Goal: Information Seeking & Learning: Check status

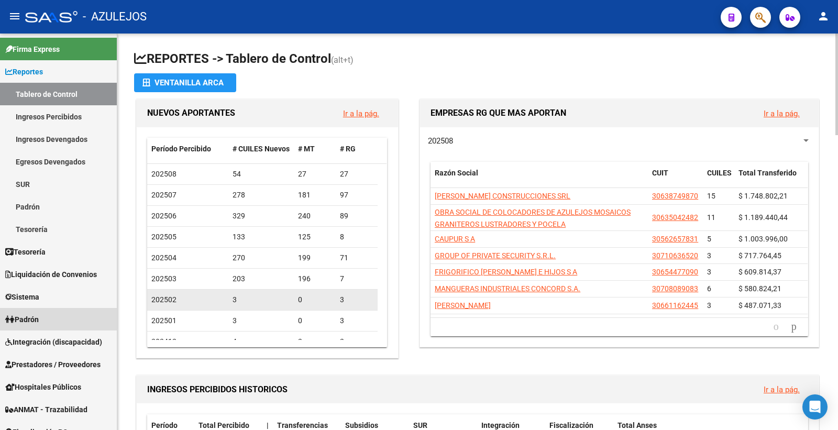
drag, startPoint x: 41, startPoint y: 323, endPoint x: 175, endPoint y: 307, distance: 134.9
click at [39, 321] on span "Padrón" at bounding box center [22, 320] width 34 height 12
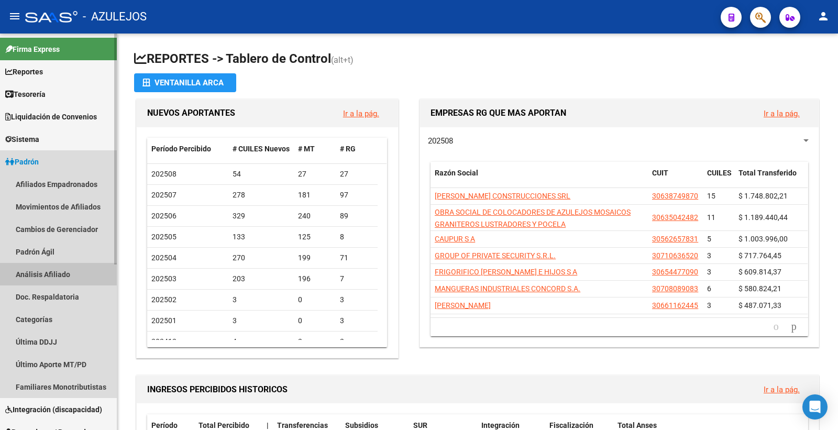
click at [102, 272] on link "Análisis Afiliado" at bounding box center [58, 274] width 117 height 23
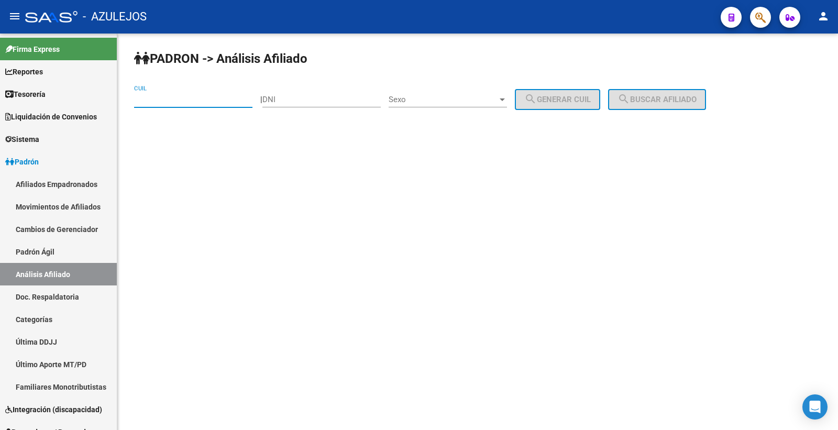
paste input "20-42352518-6"
type input "20-42352518-6"
click at [662, 95] on span "search Buscar afiliado" at bounding box center [656, 99] width 79 height 9
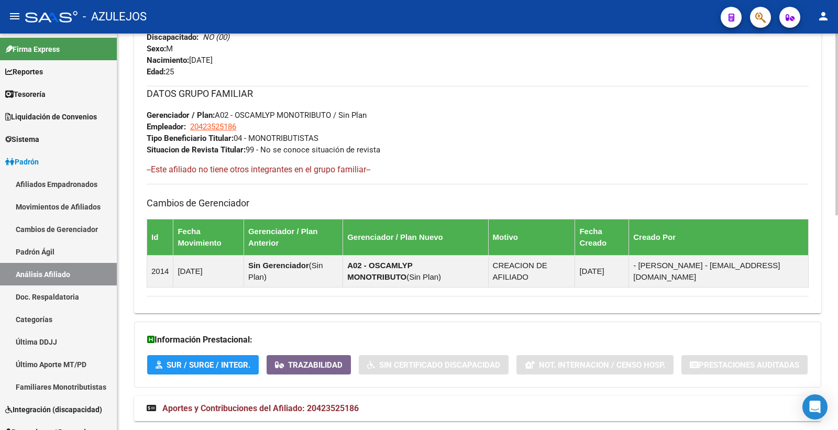
scroll to position [468, 0]
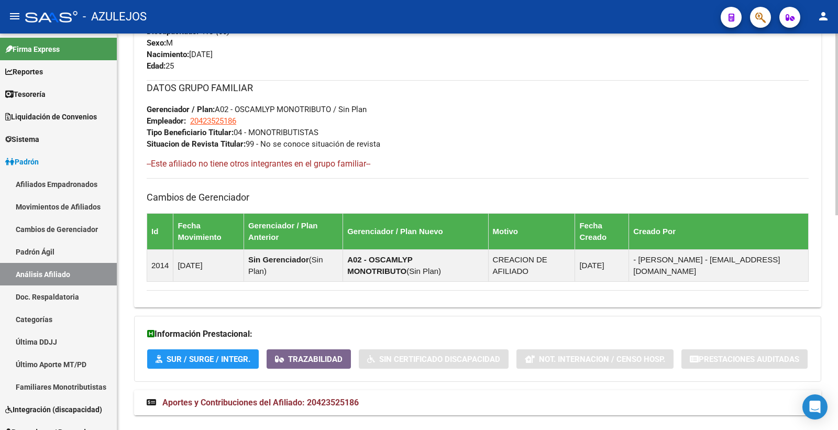
drag, startPoint x: 294, startPoint y: 386, endPoint x: 338, endPoint y: 375, distance: 45.2
click at [294, 397] on strong "Aportes y Contribuciones del Afiliado: 20423525186" at bounding box center [253, 403] width 212 height 12
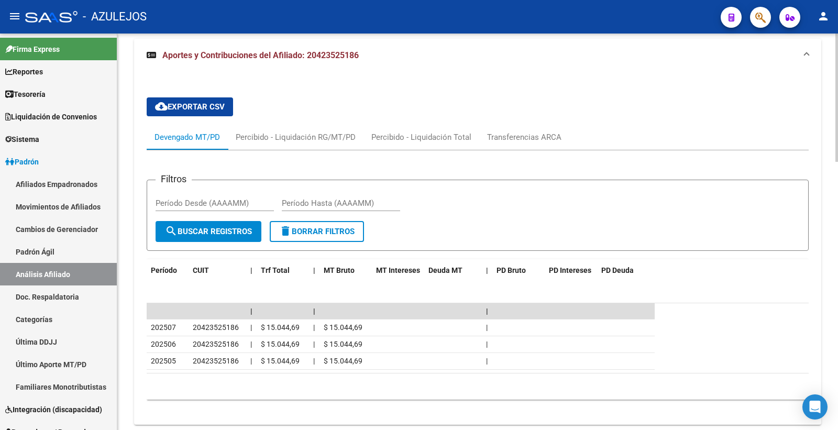
scroll to position [828, 0]
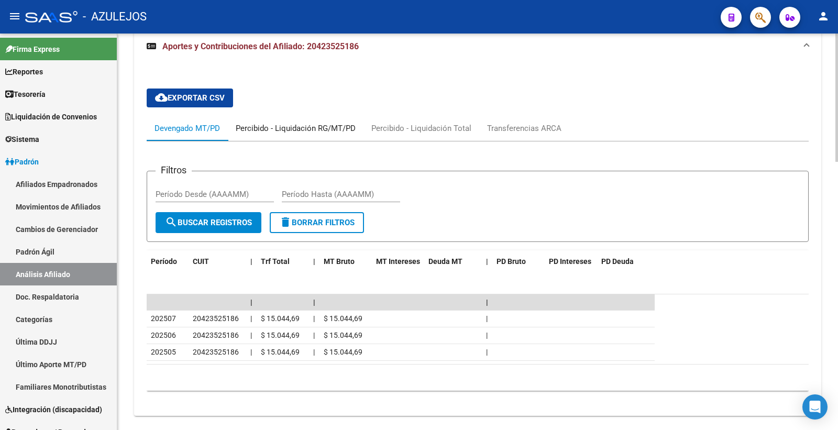
click at [348, 123] on div "Percibido - Liquidación RG/MT/PD" at bounding box center [296, 129] width 120 height 12
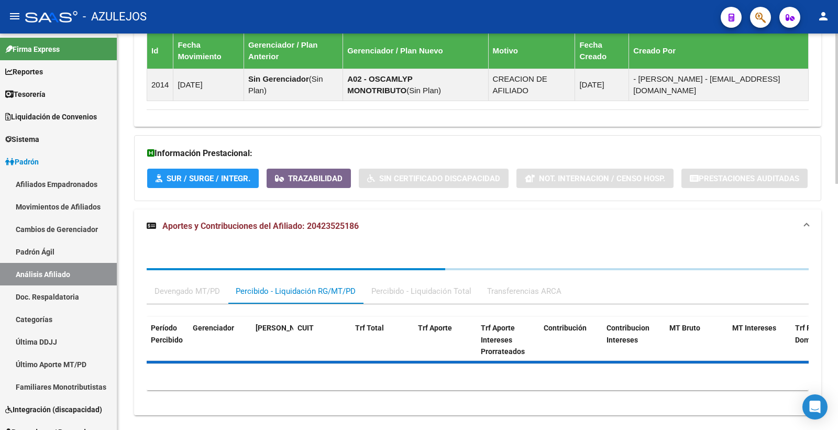
scroll to position [734, 0]
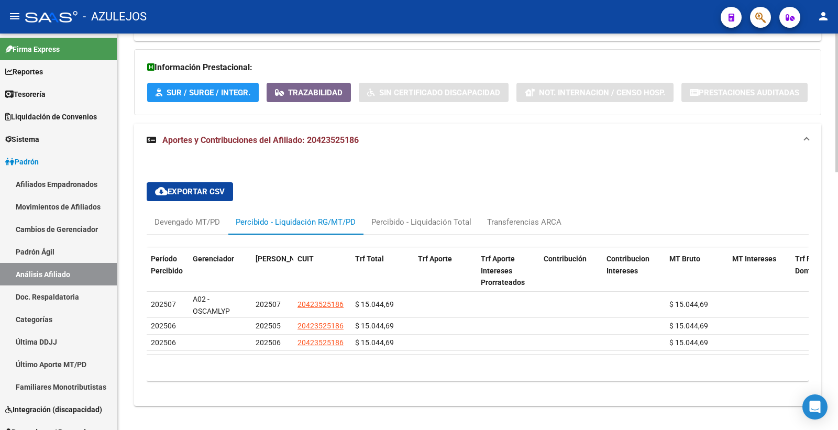
click at [348, 124] on mat-expansion-panel-header "Aportes y Contribuciones del Afiliado: 20423525186" at bounding box center [477, 141] width 687 height 34
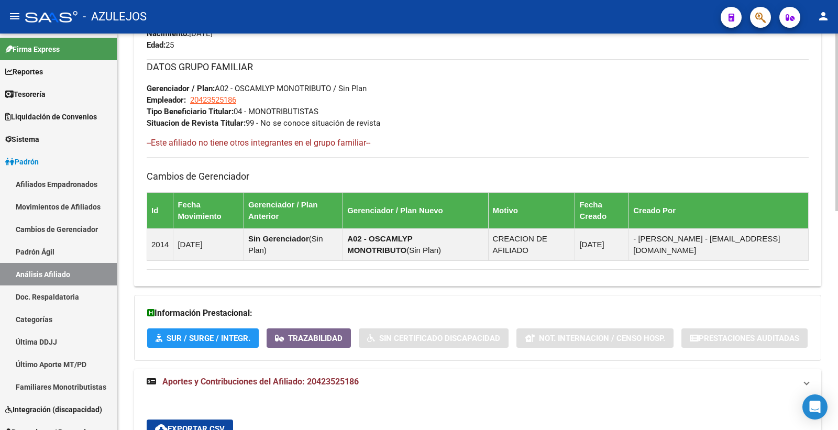
scroll to position [468, 0]
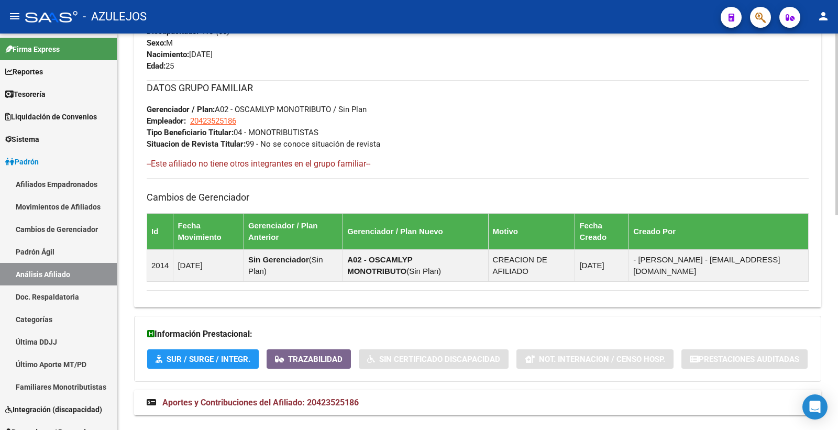
drag, startPoint x: 369, startPoint y: 387, endPoint x: 381, endPoint y: 384, distance: 12.4
click at [369, 390] on mat-expansion-panel-header "Aportes y Contribuciones del Afiliado: 20423525186" at bounding box center [477, 402] width 687 height 25
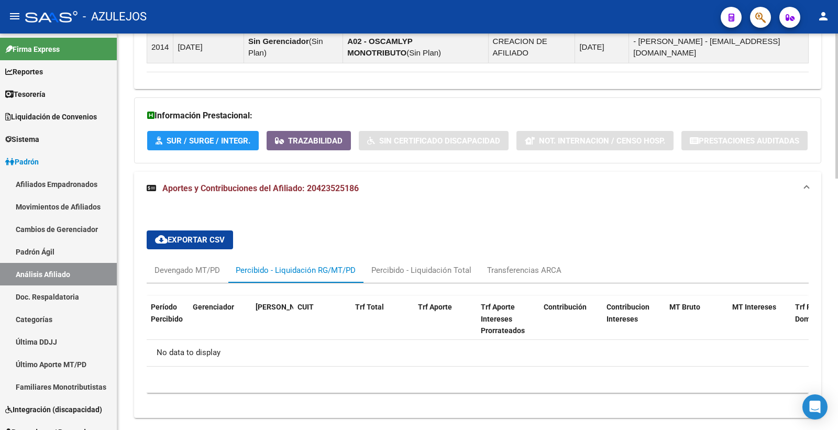
scroll to position [689, 0]
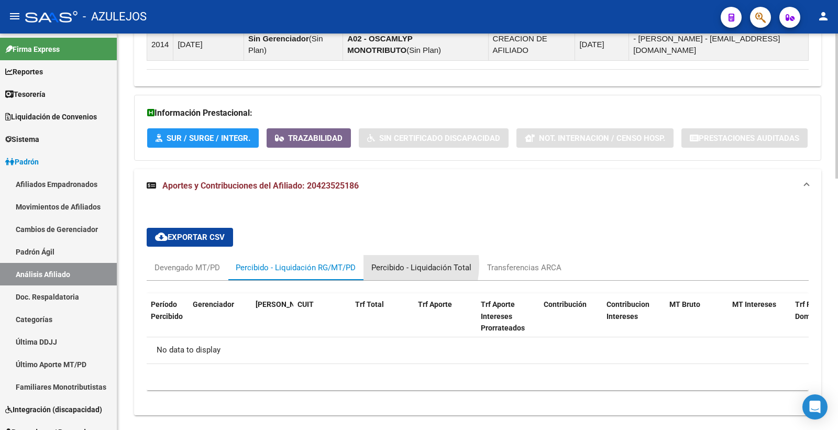
click at [386, 262] on div "Percibido - Liquidación Total" at bounding box center [421, 268] width 100 height 12
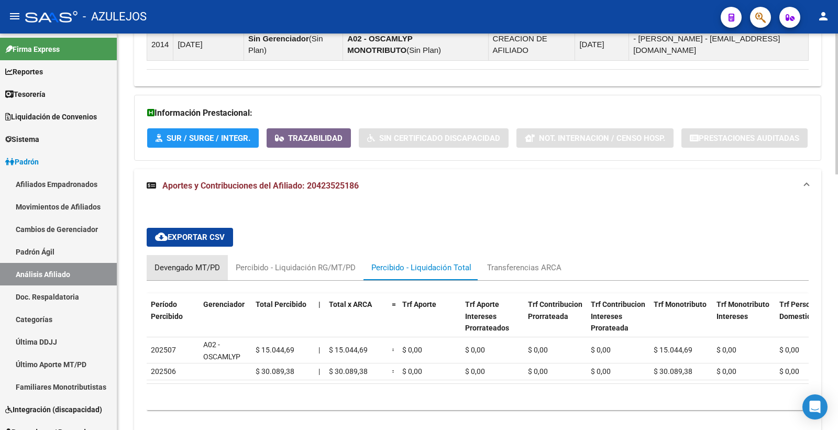
click at [160, 262] on div "Devengado MT/PD" at bounding box center [186, 268] width 65 height 12
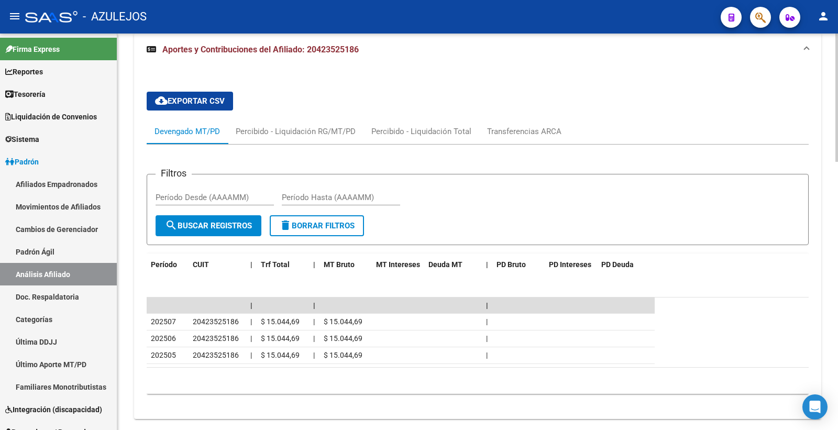
scroll to position [828, 0]
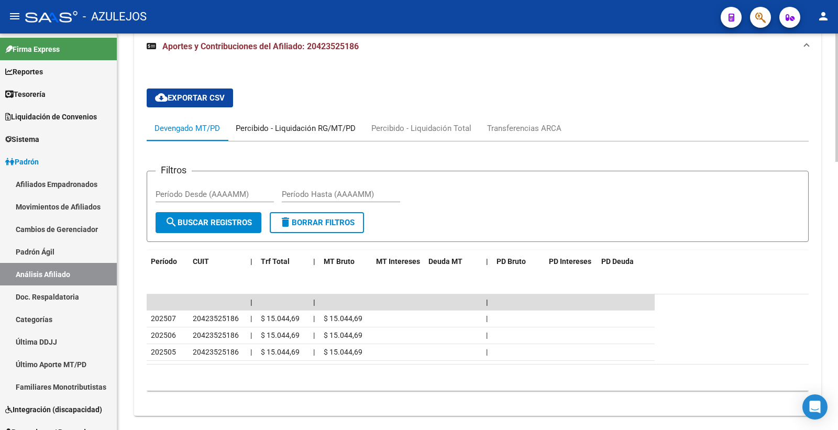
click at [315, 123] on div "Percibido - Liquidación RG/MT/PD" at bounding box center [296, 129] width 120 height 12
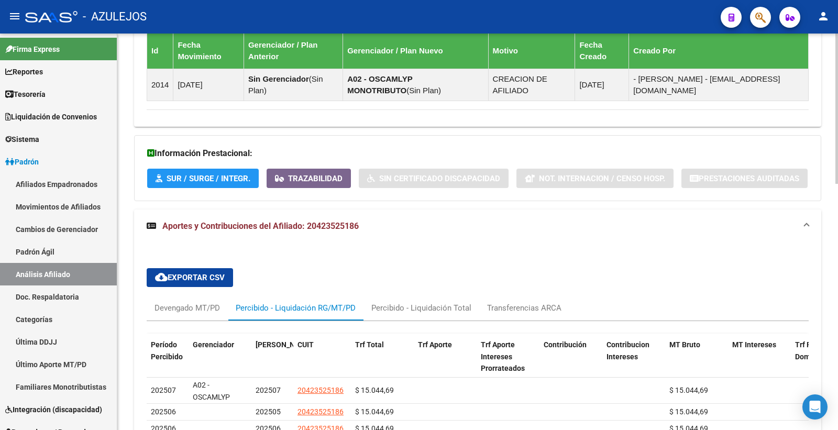
scroll to position [734, 0]
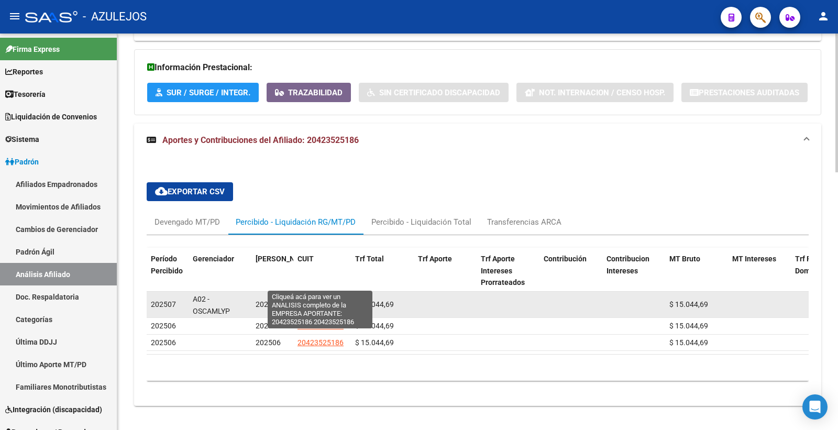
click at [317, 300] on span "20423525186" at bounding box center [320, 304] width 46 height 8
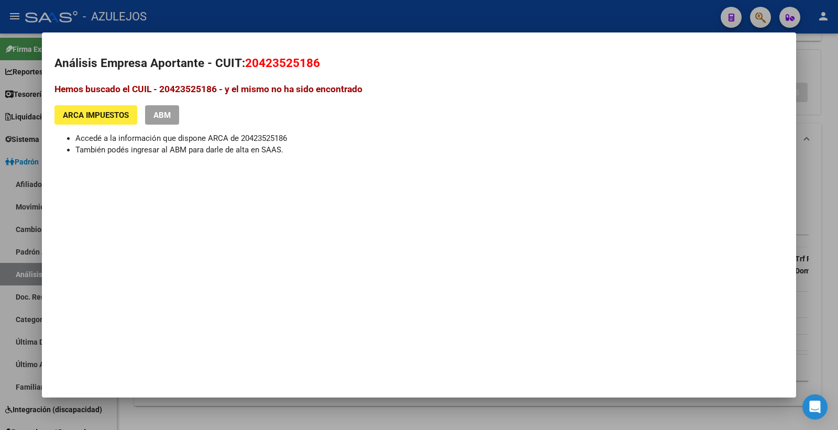
click at [285, 18] on div at bounding box center [419, 215] width 838 height 430
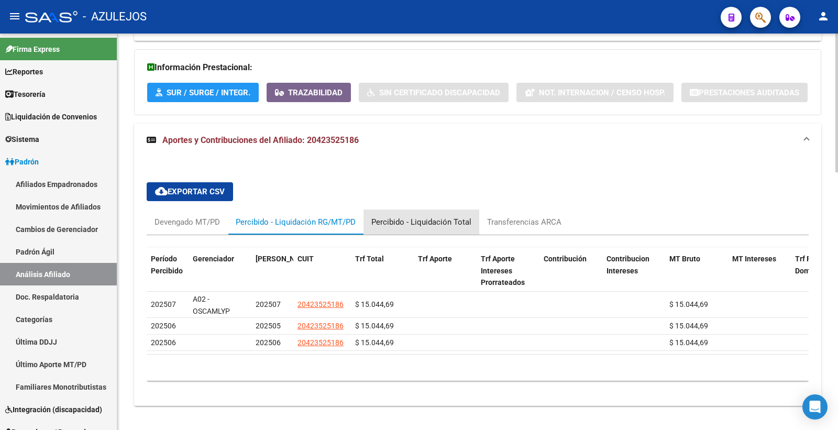
click at [445, 216] on div "Percibido - Liquidación Total" at bounding box center [421, 222] width 100 height 12
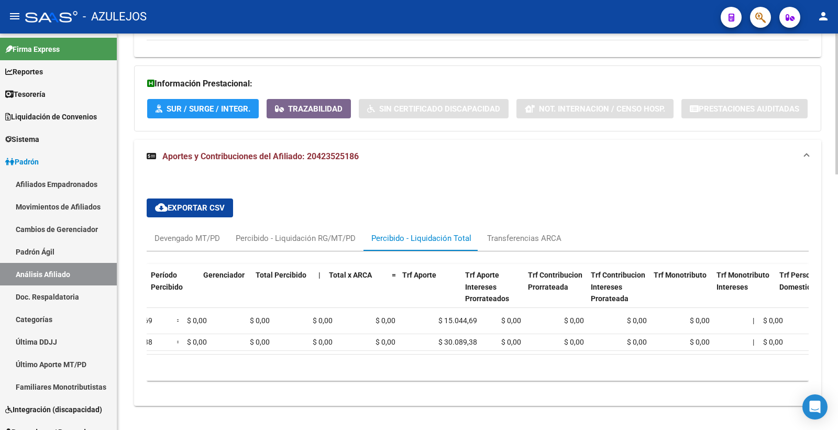
scroll to position [0, 0]
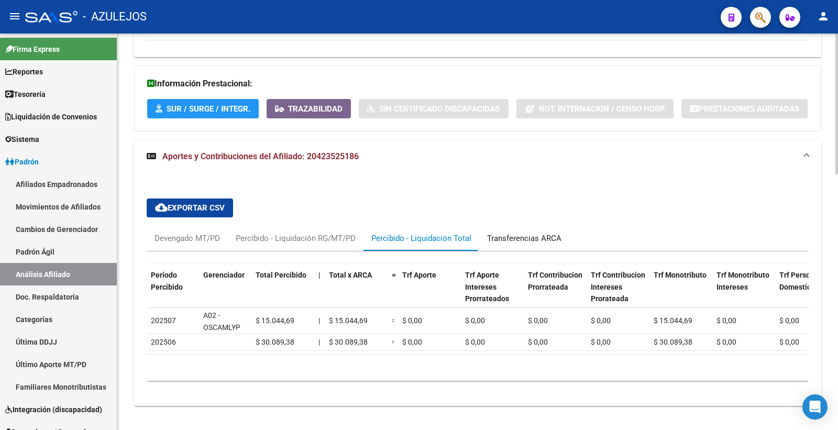
click at [499, 232] on div "Transferencias ARCA" at bounding box center [524, 238] width 74 height 12
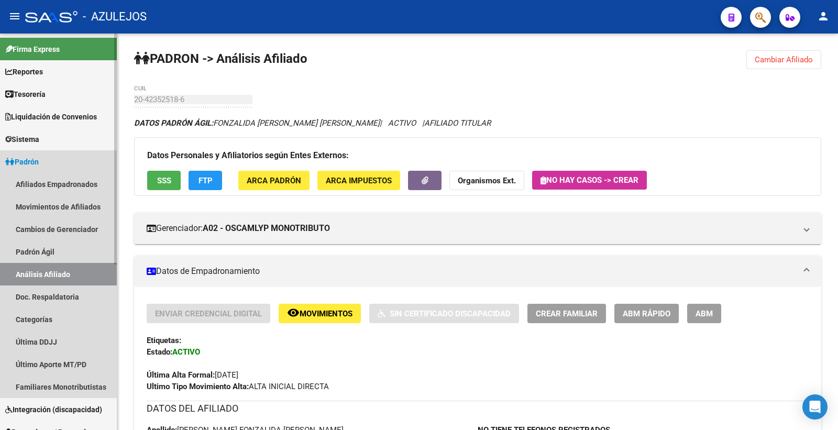
click at [20, 163] on span "Padrón" at bounding box center [22, 162] width 34 height 12
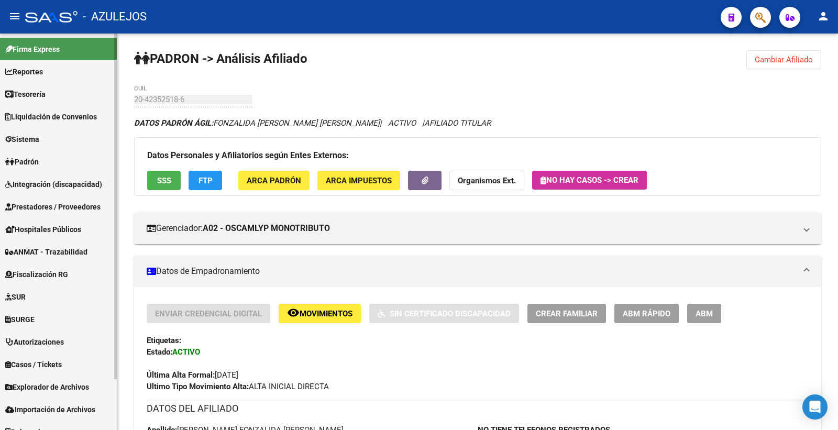
click at [70, 117] on span "Liquidación de Convenios" at bounding box center [51, 117] width 92 height 12
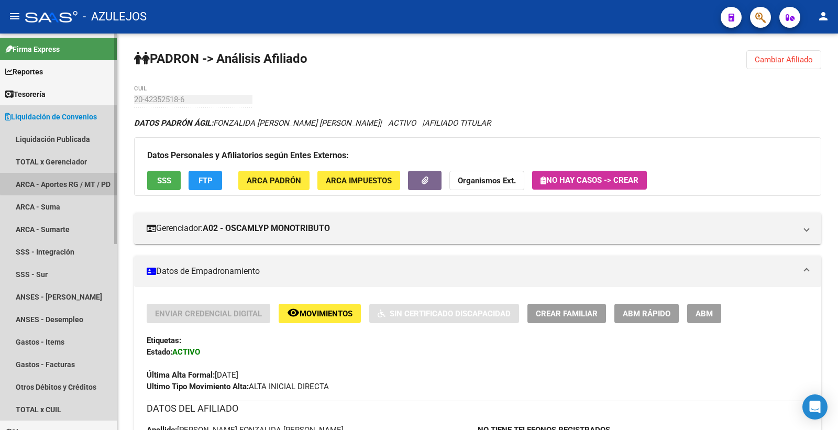
click at [84, 181] on link "ARCA - Aportes RG / MT / PD" at bounding box center [58, 184] width 117 height 23
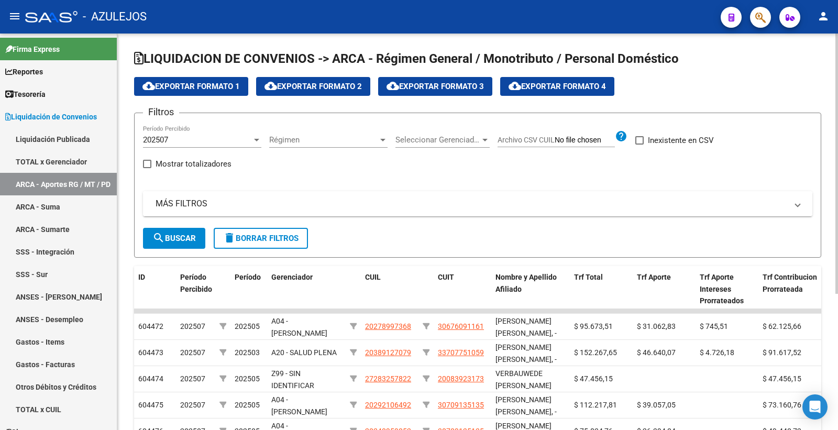
click at [215, 202] on mat-panel-title "MÁS FILTROS" at bounding box center [471, 204] width 631 height 12
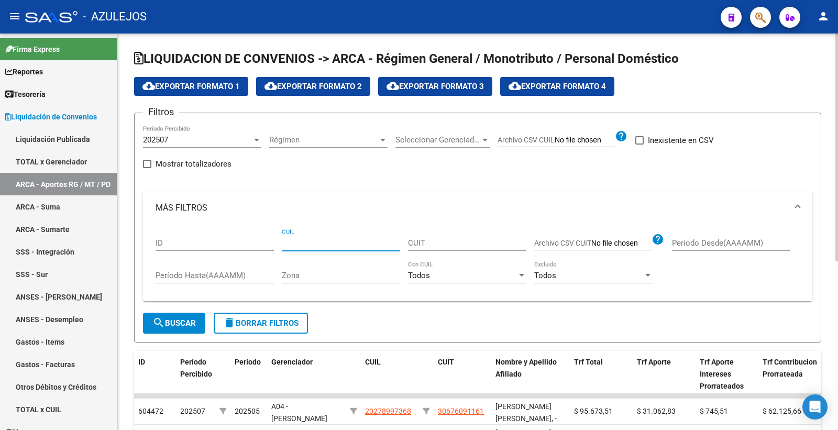
paste input "20-42352518-6"
click at [171, 326] on span "search Buscar" at bounding box center [173, 322] width 43 height 9
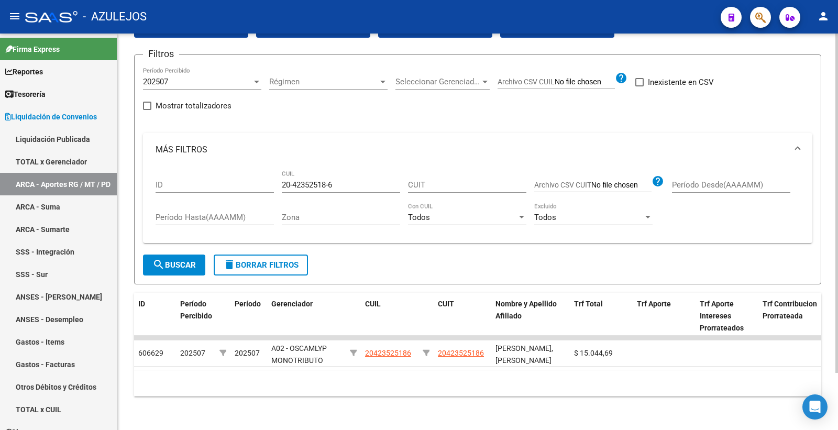
click at [257, 81] on div at bounding box center [256, 82] width 5 height 3
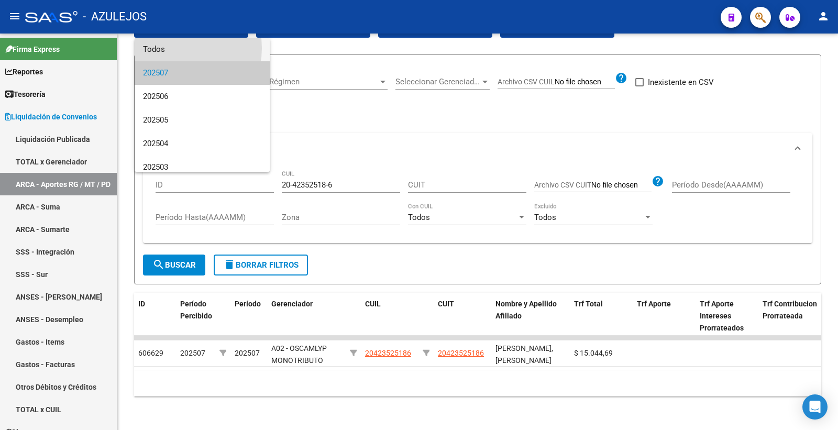
click at [169, 48] on span "Todos" at bounding box center [202, 50] width 118 height 24
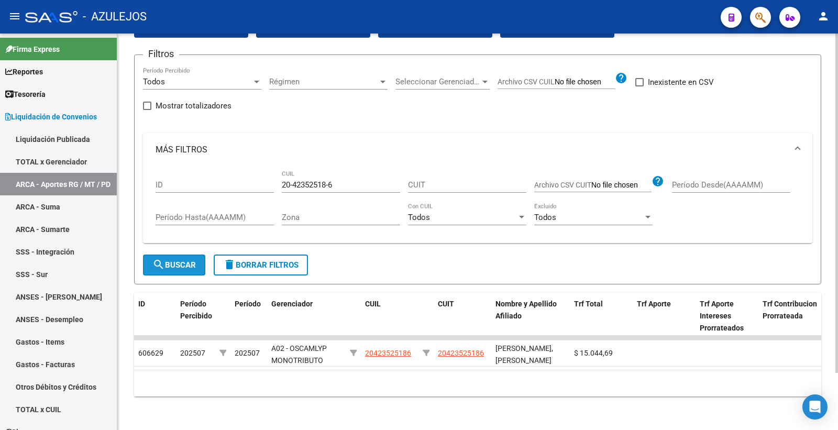
click at [176, 260] on span "search Buscar" at bounding box center [173, 264] width 43 height 9
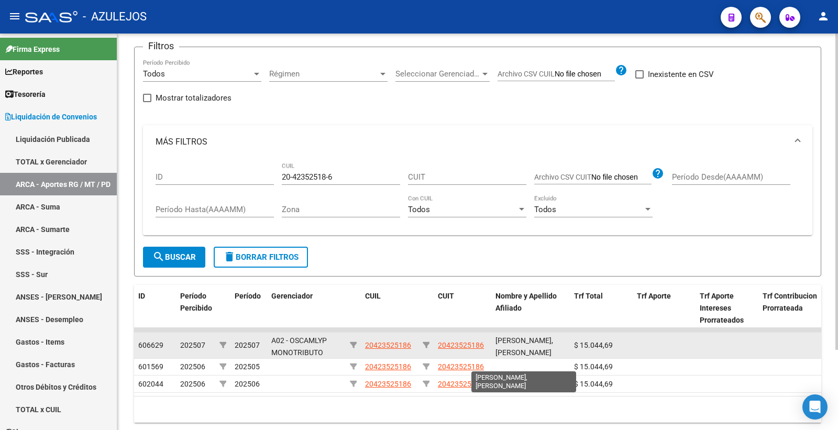
scroll to position [8, 0]
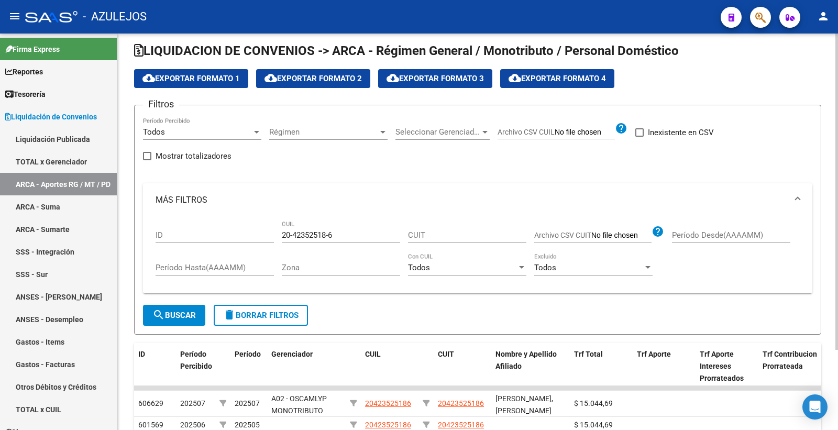
click at [341, 236] on input "20-42352518-6" at bounding box center [341, 234] width 118 height 9
type input "2"
click at [180, 313] on span "search Buscar" at bounding box center [173, 314] width 43 height 9
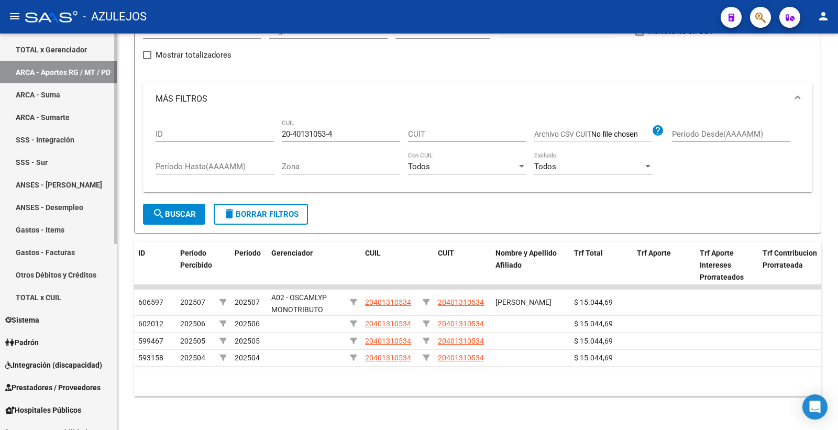
scroll to position [116, 0]
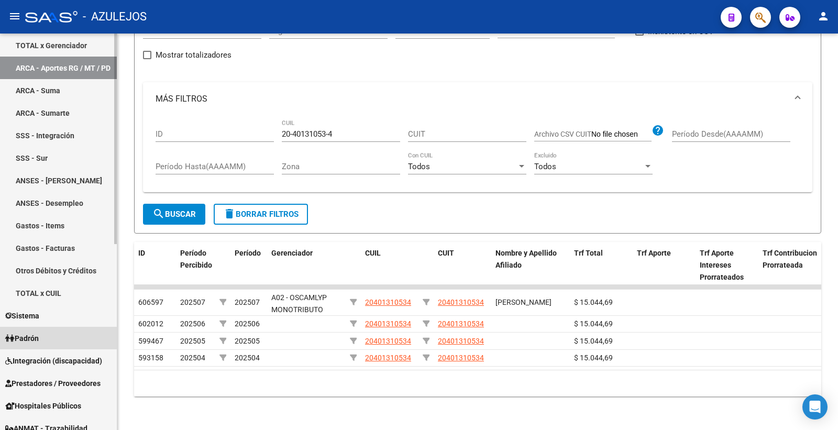
click at [39, 336] on span "Padrón" at bounding box center [22, 338] width 34 height 12
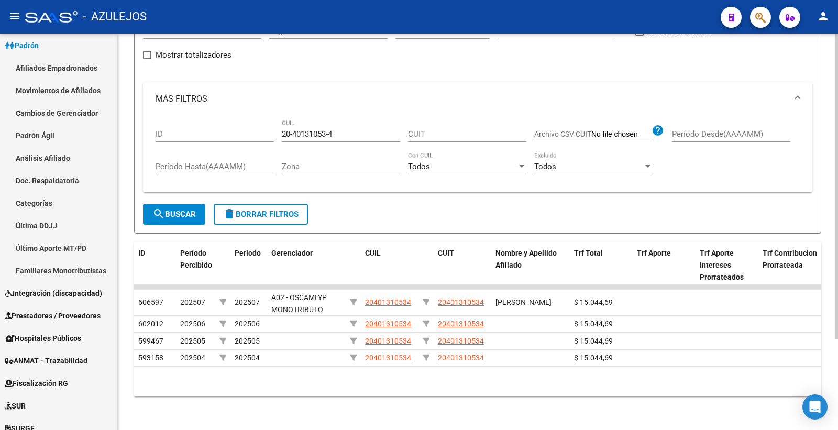
click at [347, 129] on input "20-40131053-4" at bounding box center [341, 133] width 118 height 9
click at [179, 209] on span "search Buscar" at bounding box center [173, 213] width 43 height 9
drag, startPoint x: 342, startPoint y: 124, endPoint x: 290, endPoint y: 124, distance: 52.4
click at [290, 129] on input "20-41638812-2" at bounding box center [341, 133] width 118 height 9
type input "20-35713218-6"
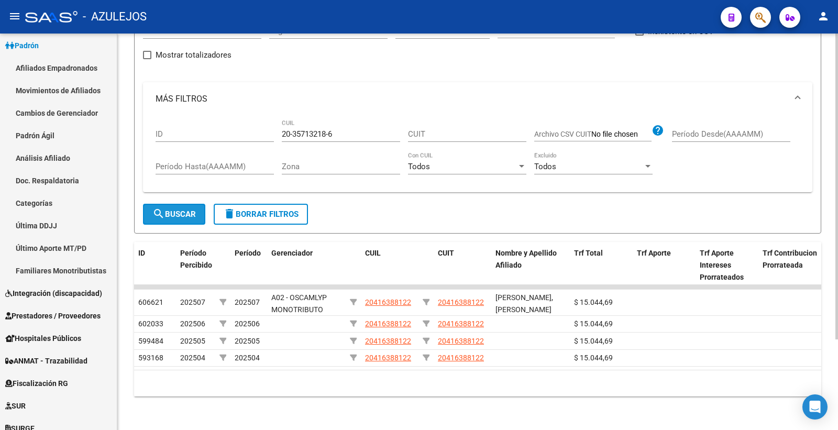
click at [179, 209] on span "search Buscar" at bounding box center [173, 213] width 43 height 9
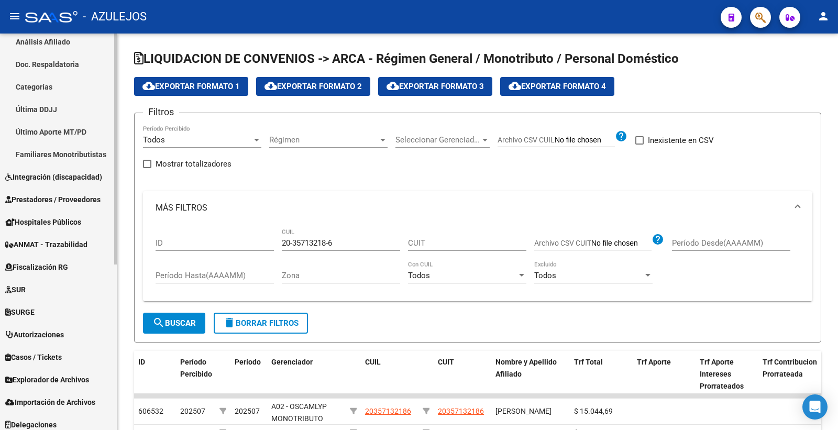
scroll to position [0, 0]
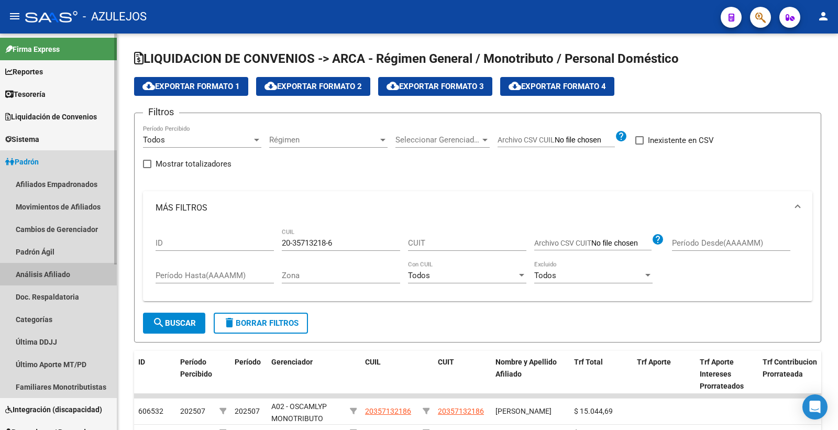
click at [75, 274] on link "Análisis Afiliado" at bounding box center [58, 274] width 117 height 23
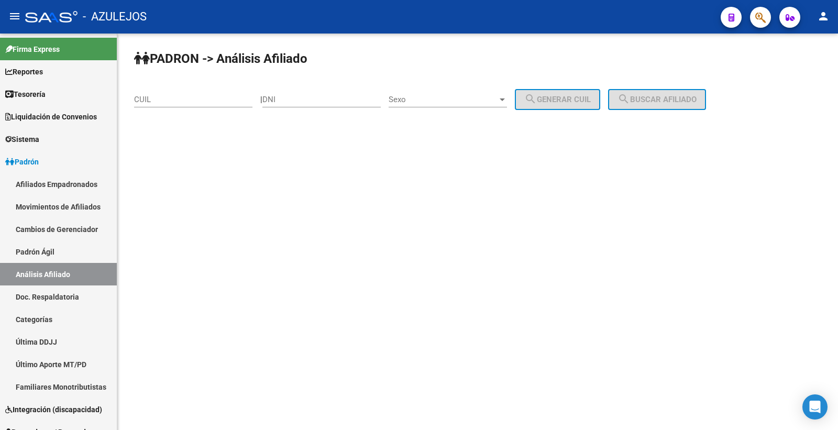
click at [174, 101] on input "CUIL" at bounding box center [193, 99] width 118 height 9
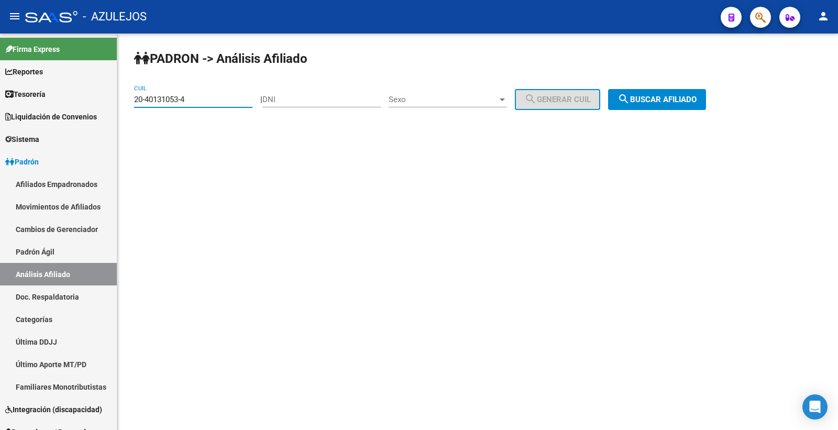
type input "20-40131053-4"
click at [649, 98] on span "search Buscar afiliado" at bounding box center [656, 99] width 79 height 9
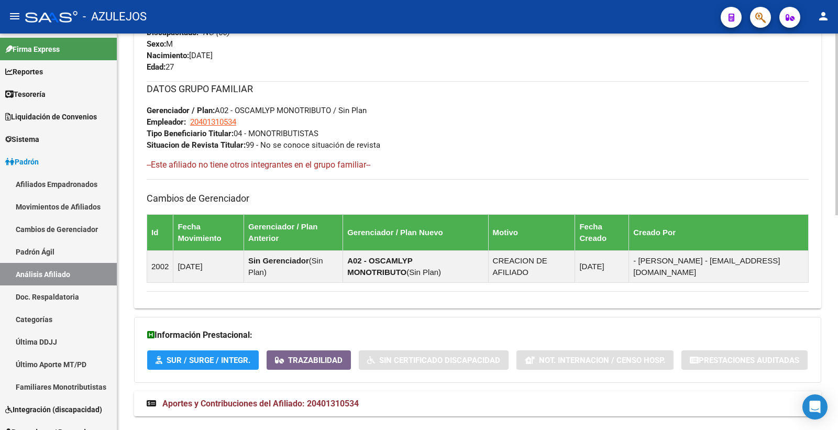
scroll to position [468, 0]
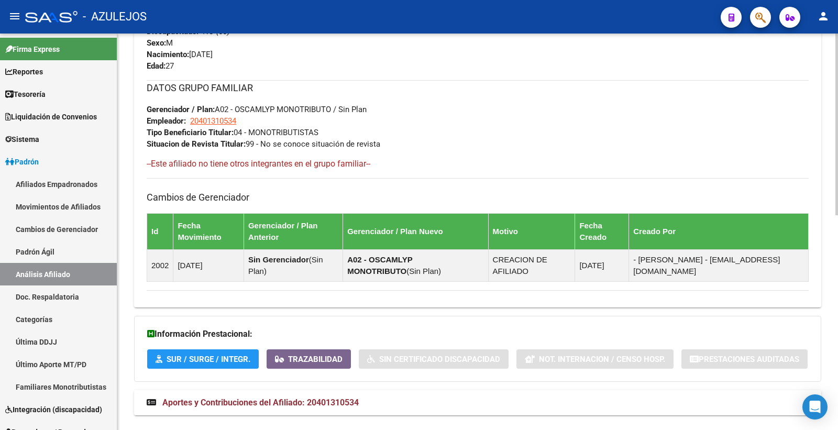
click at [364, 397] on mat-panel-title "Aportes y Contribuciones del Afiliado: 20401310534" at bounding box center [471, 403] width 649 height 12
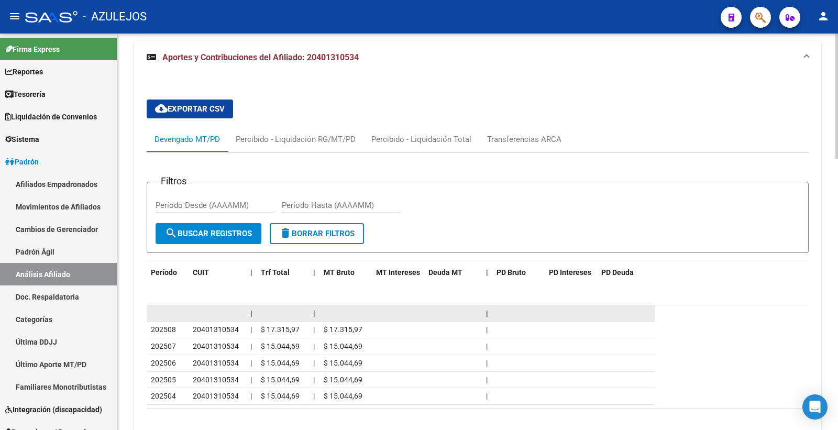
scroll to position [861, 0]
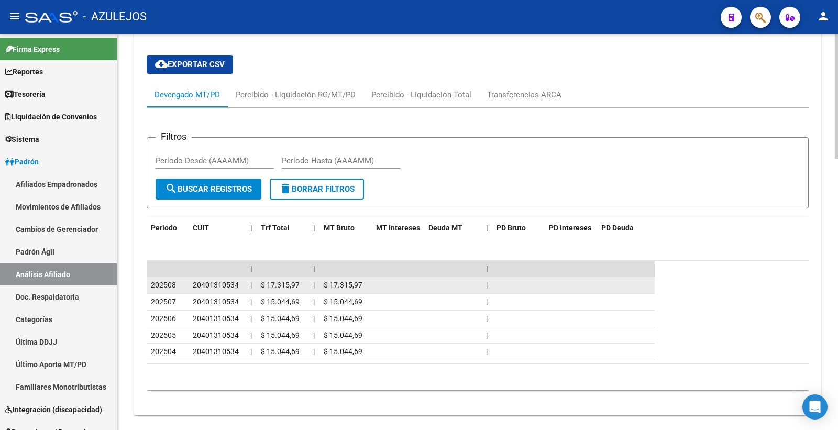
click at [172, 281] on span "202508" at bounding box center [163, 285] width 25 height 8
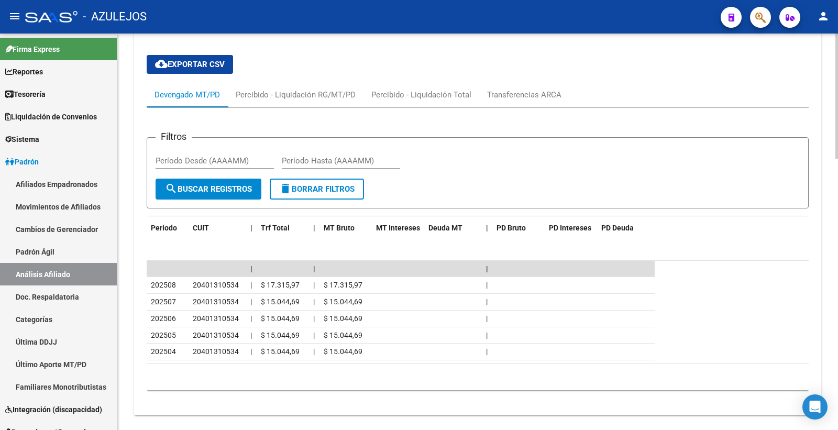
click at [391, 364] on div "10 total 1" at bounding box center [478, 377] width 662 height 26
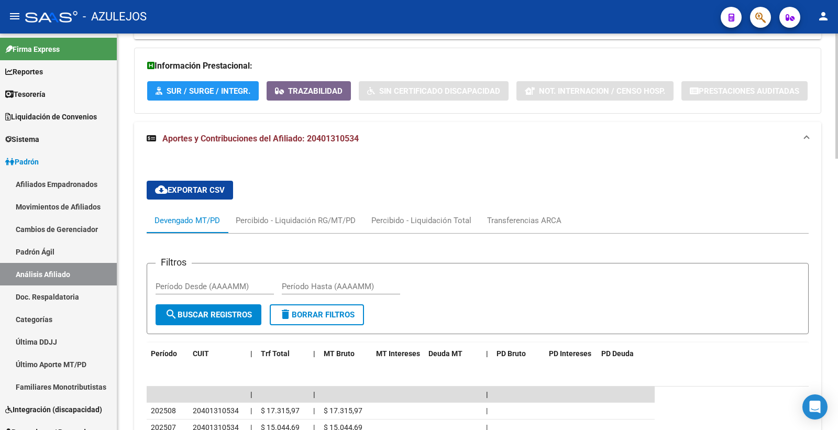
scroll to position [687, 0]
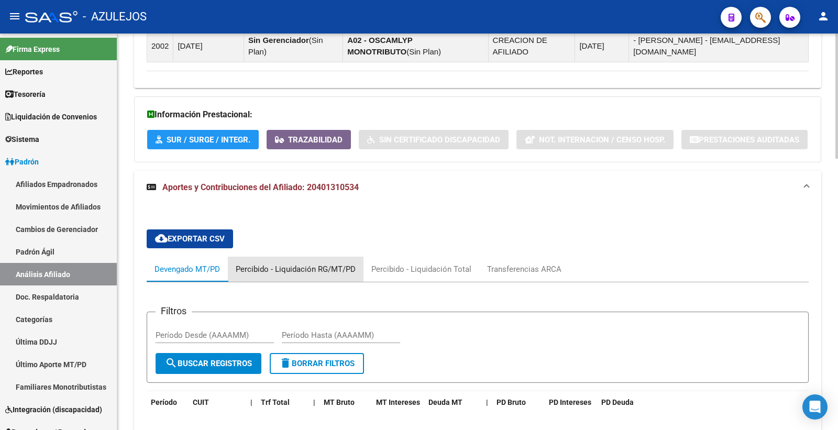
click at [326, 263] on div "Percibido - Liquidación RG/MT/PD" at bounding box center [296, 269] width 120 height 12
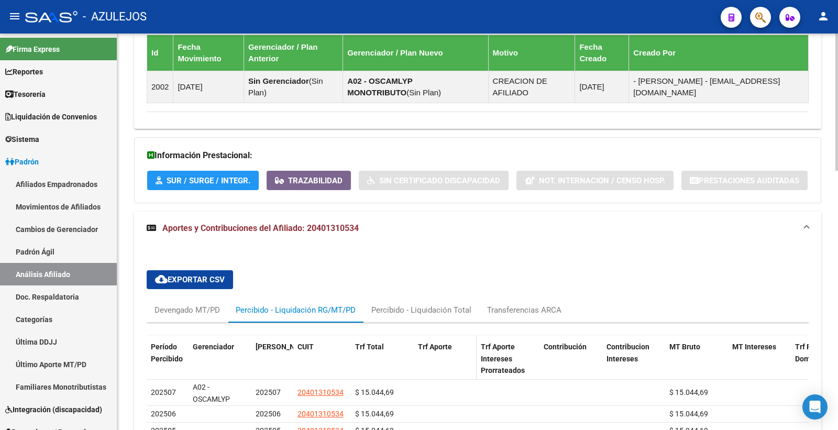
scroll to position [629, 0]
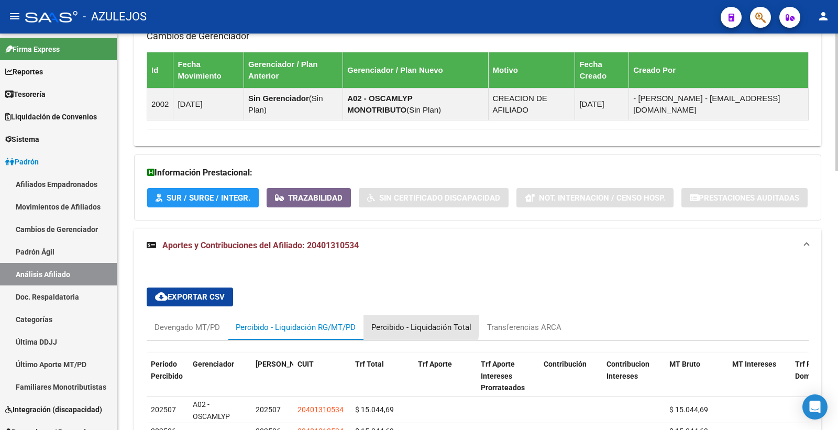
click at [408, 321] on div "Percibido - Liquidación Total" at bounding box center [421, 327] width 100 height 12
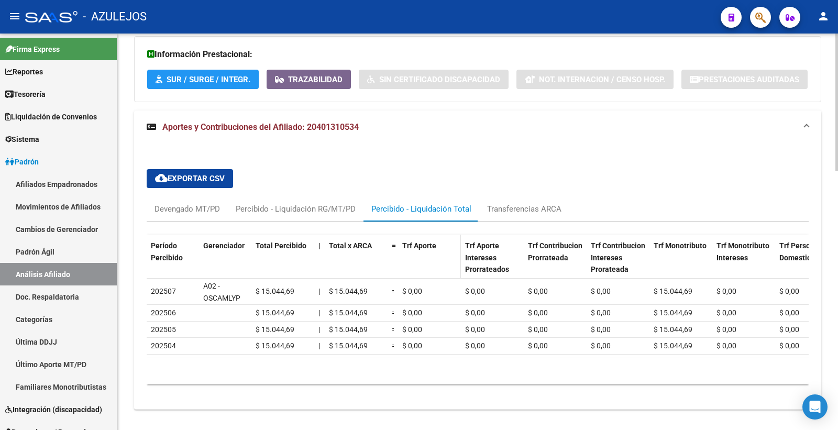
scroll to position [750, 0]
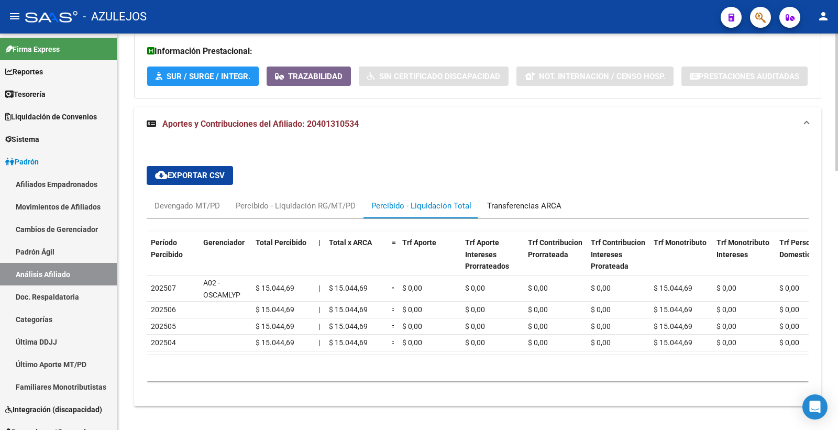
click at [519, 200] on div "Transferencias ARCA" at bounding box center [524, 206] width 74 height 12
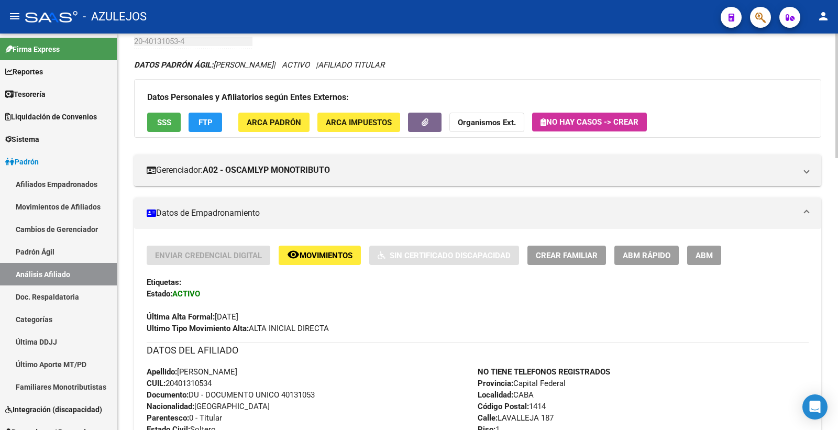
scroll to position [0, 0]
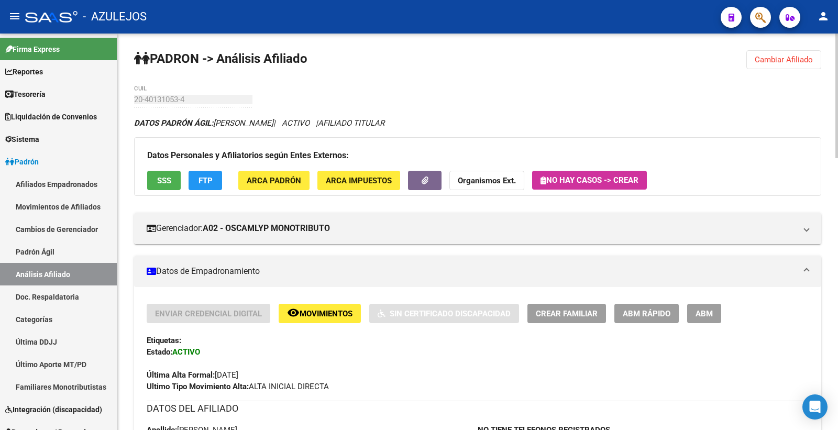
click at [760, 60] on span "Cambiar Afiliado" at bounding box center [784, 59] width 58 height 9
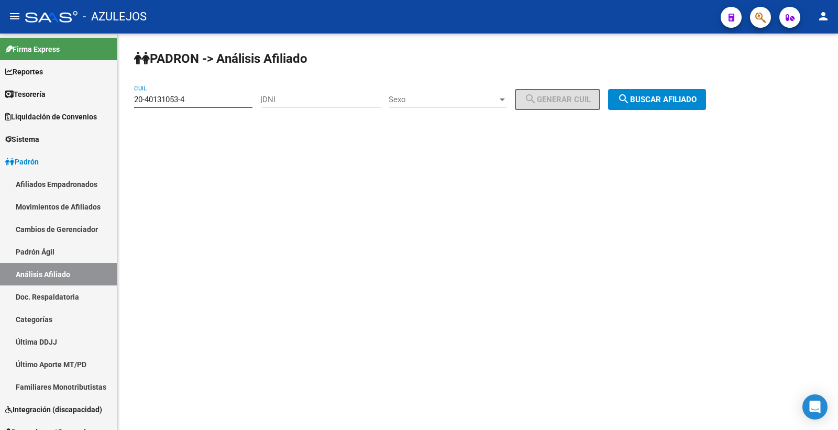
drag, startPoint x: 202, startPoint y: 98, endPoint x: 218, endPoint y: 216, distance: 118.9
click at [129, 105] on div "[PERSON_NAME] -> Análisis Afiliado 20-40131053-4 CUIL | DNI Sexo Sexo search Ge…" at bounding box center [477, 89] width 720 height 110
type input "27-45006663-5"
click at [630, 105] on mat-icon "search" at bounding box center [623, 99] width 13 height 13
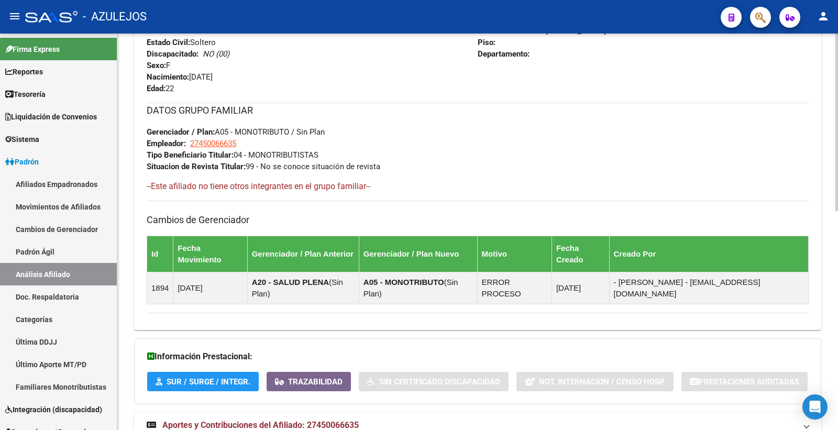
scroll to position [487, 0]
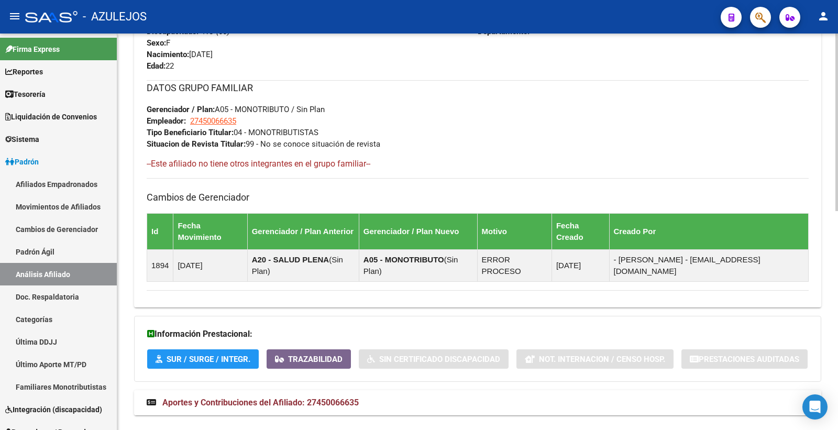
click at [378, 397] on mat-panel-title "Aportes y Contribuciones del Afiliado: 27450066635" at bounding box center [471, 403] width 649 height 12
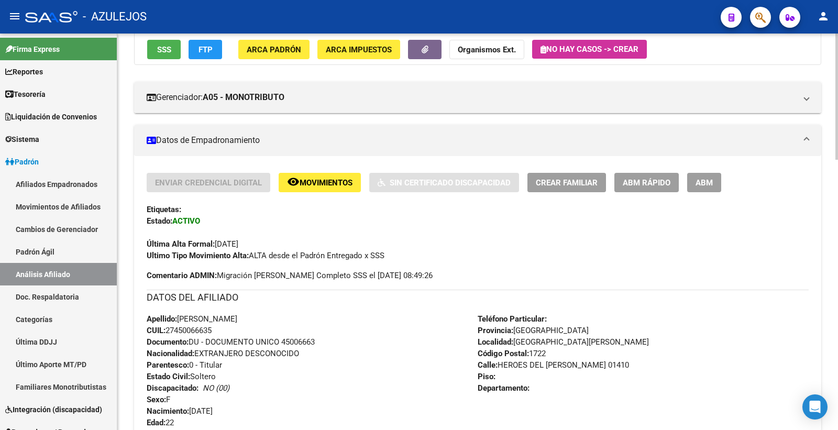
scroll to position [33, 0]
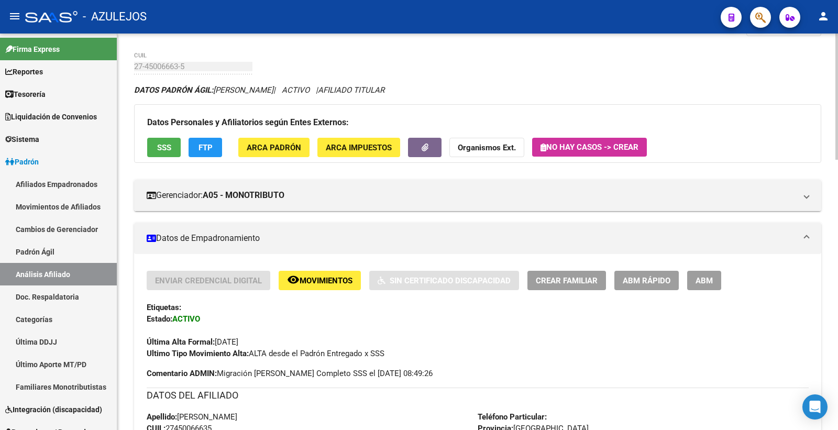
click at [157, 145] on span "SSS" at bounding box center [164, 147] width 14 height 9
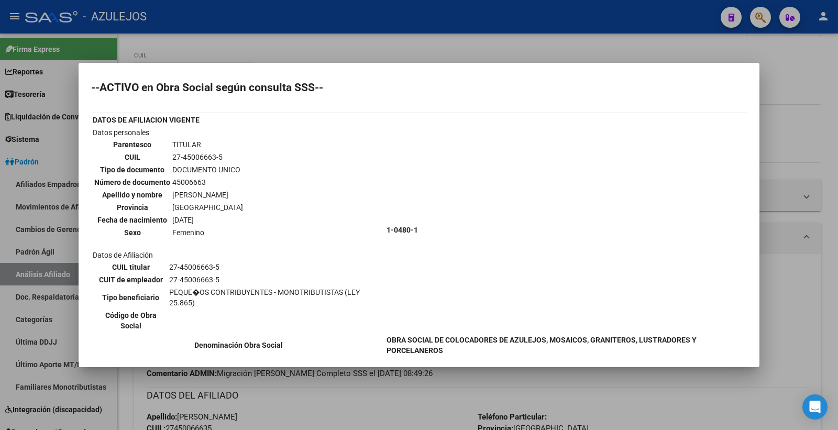
scroll to position [0, 0]
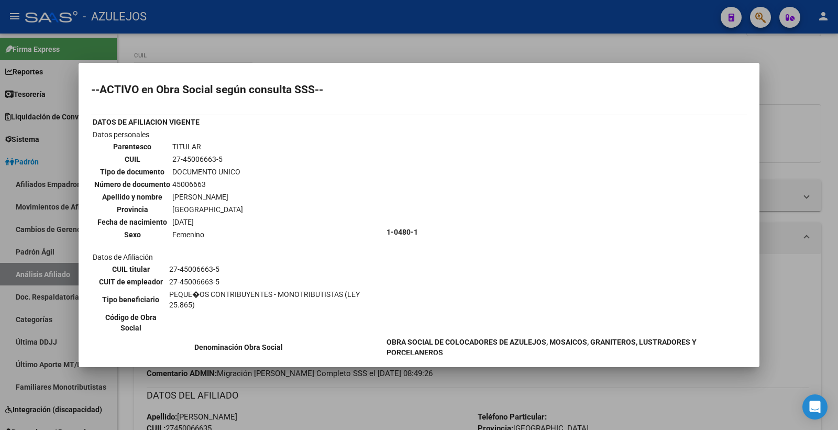
click at [496, 49] on div at bounding box center [419, 215] width 838 height 430
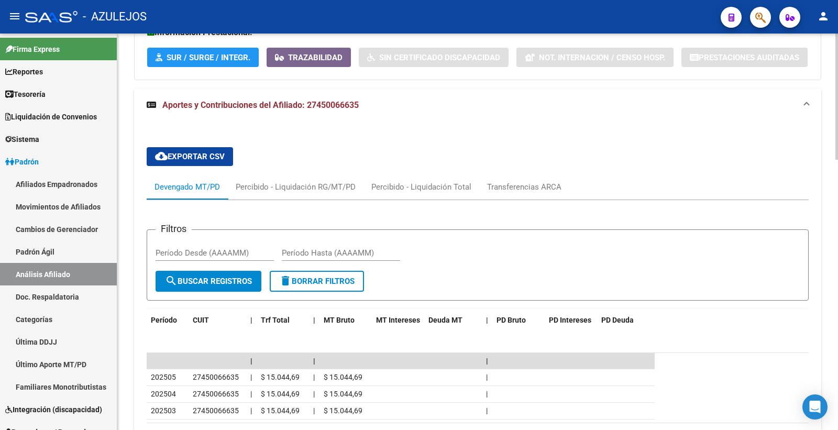
scroll to position [847, 0]
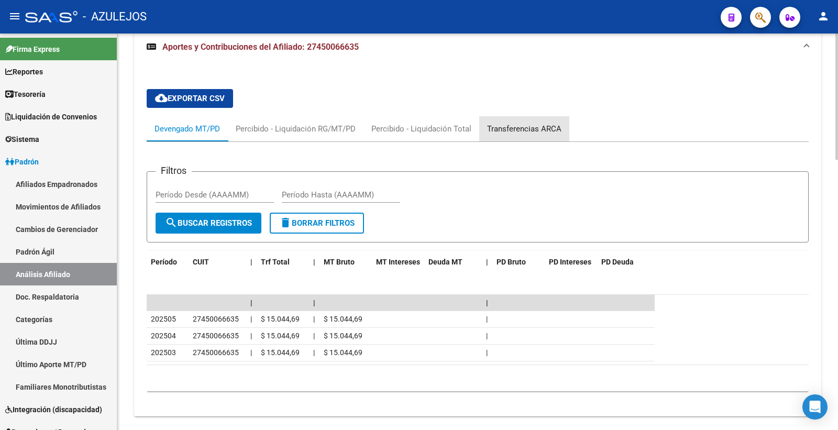
click at [530, 123] on div "Transferencias ARCA" at bounding box center [524, 129] width 74 height 12
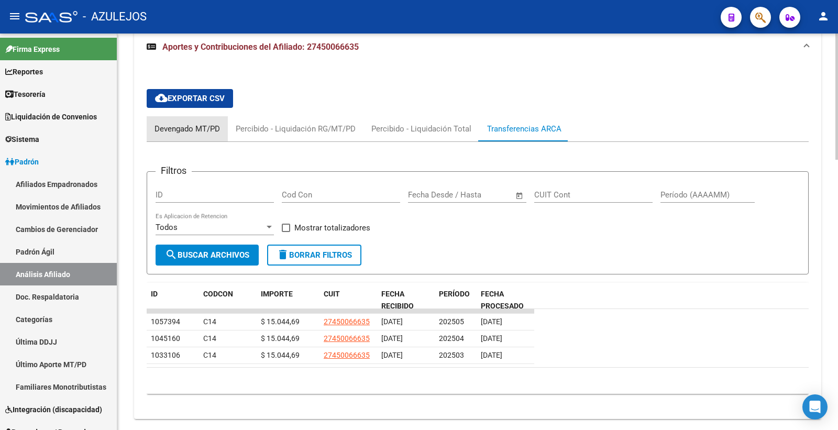
click at [196, 123] on div "Devengado MT/PD" at bounding box center [186, 129] width 65 height 12
